Goal: Find specific page/section

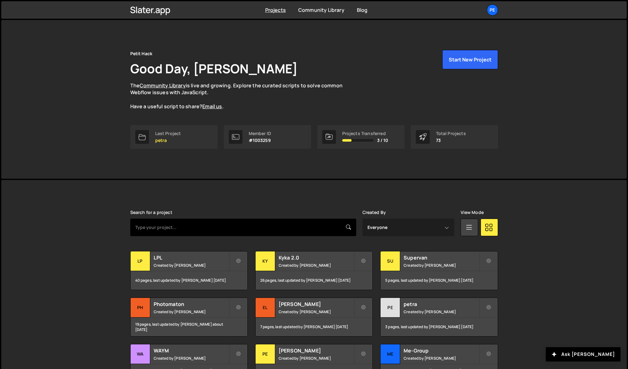
click at [209, 222] on input "text" at bounding box center [243, 227] width 226 height 17
type input "me-group"
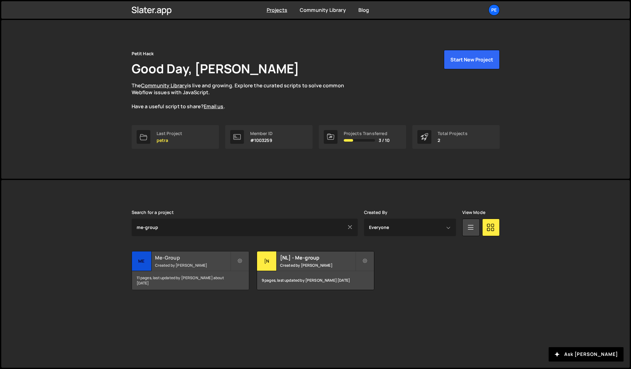
click at [186, 268] on div "Me-Group Created by David Voge" at bounding box center [190, 260] width 117 height 19
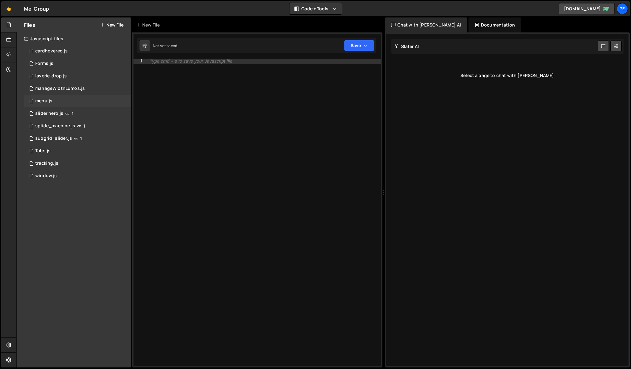
click at [86, 103] on div "1 menu.js 0" at bounding box center [77, 101] width 107 height 12
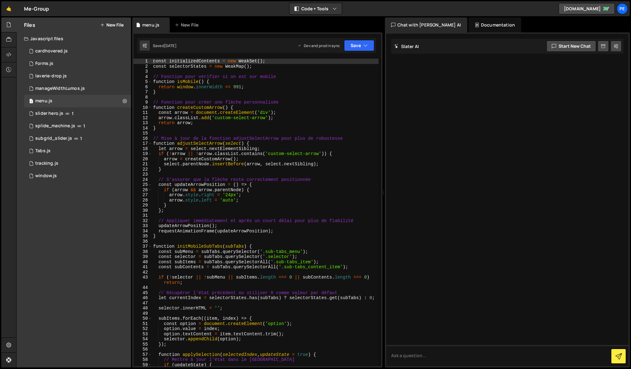
type textarea "}"
click at [204, 130] on div "const initializedContents = new WeakSet ( ) ; const selectorStates = new WeakMa…" at bounding box center [265, 218] width 227 height 318
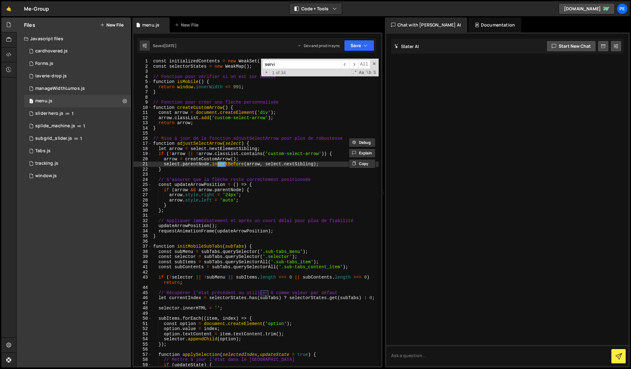
scroll to position [1811, 0]
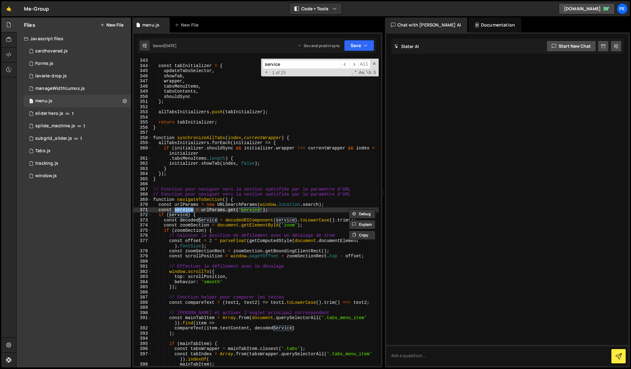
type input "service"
click at [287, 183] on div "const tabInitializer = { updateTabsSelector , showTab , wrapper , tabsMenuItems…" at bounding box center [265, 219] width 227 height 323
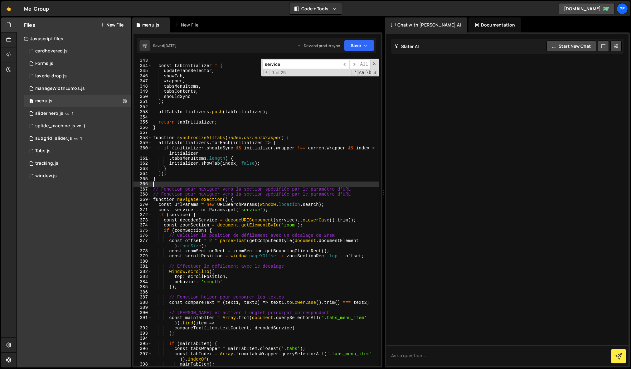
click at [276, 148] on div "const tabInitializer = { updateTabsSelector , showTab , wrapper , tabsMenuItems…" at bounding box center [265, 219] width 227 height 323
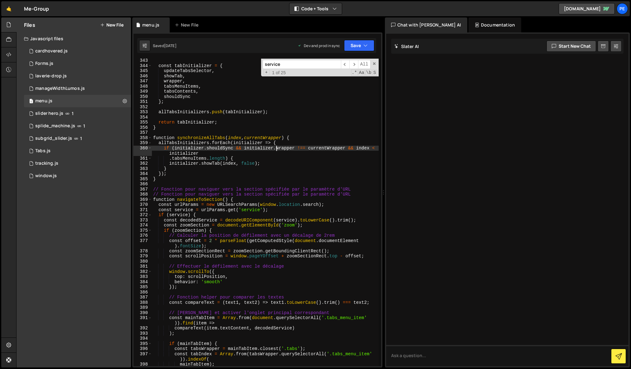
type textarea "});"
